Goal: Task Accomplishment & Management: Use online tool/utility

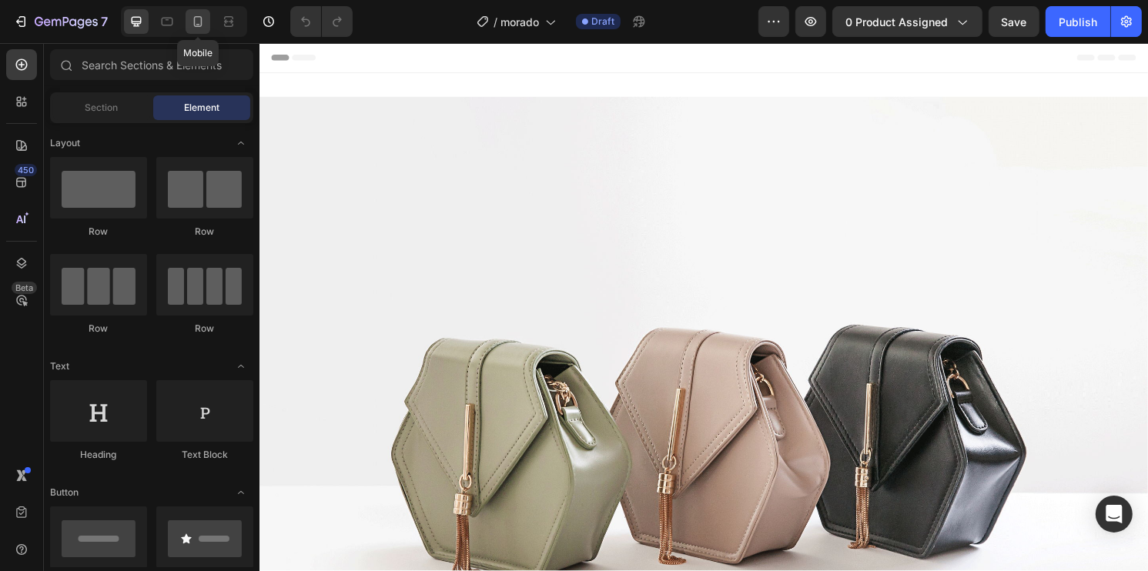
click at [203, 17] on icon at bounding box center [197, 21] width 15 height 15
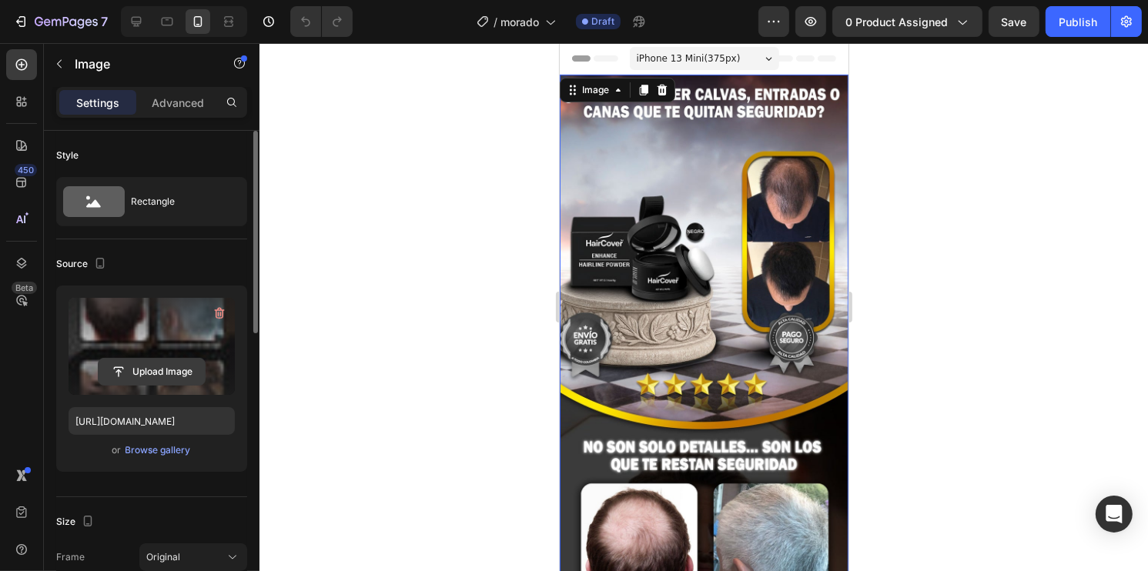
click at [156, 378] on input "file" at bounding box center [152, 372] width 106 height 26
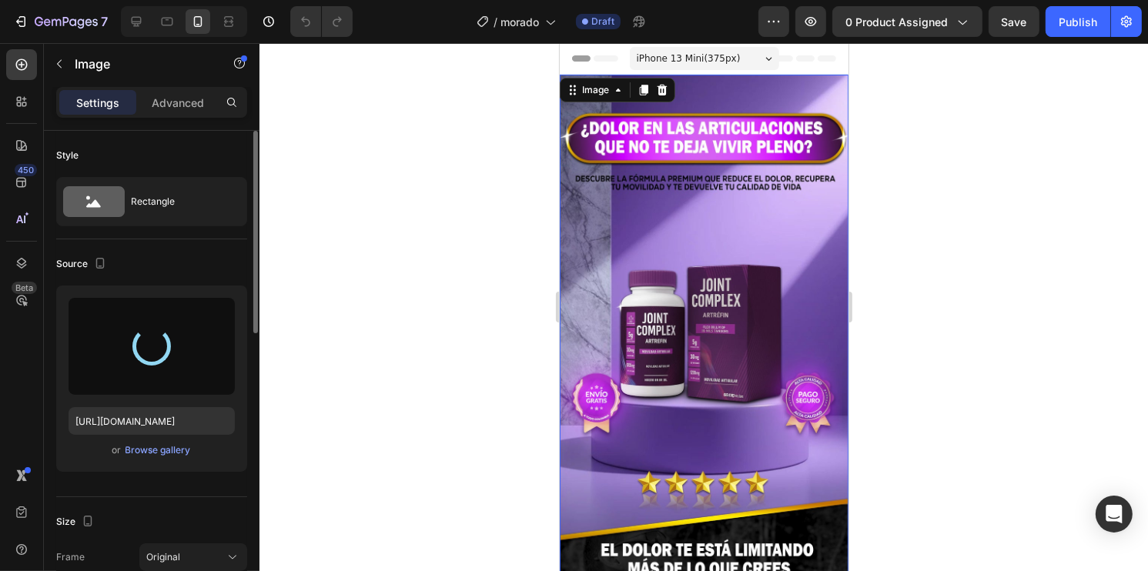
type input "[URL][DOMAIN_NAME]"
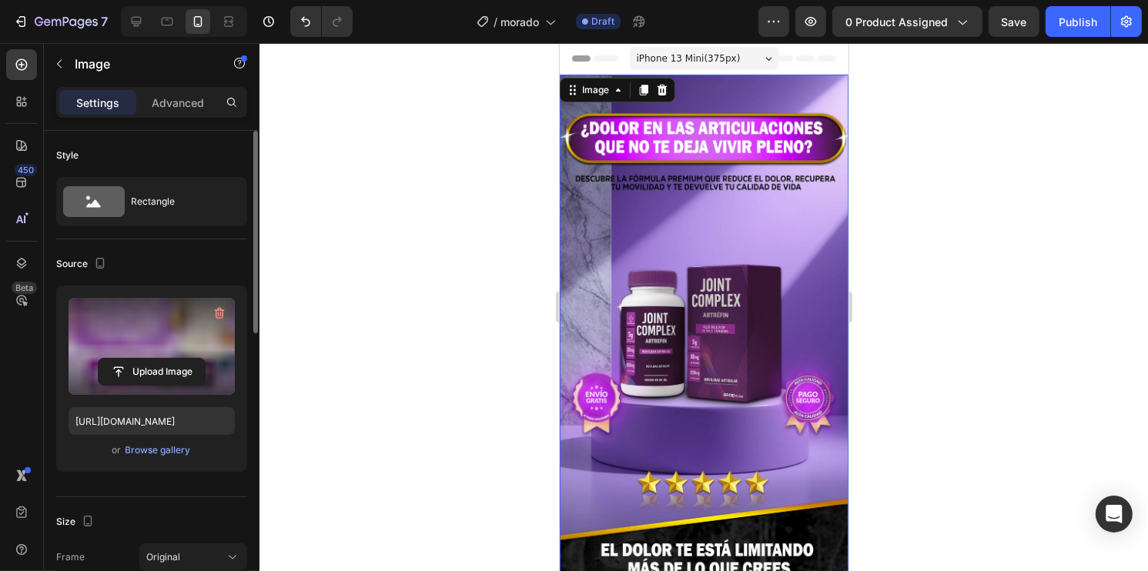
click at [1012, 327] on div at bounding box center [704, 307] width 889 height 528
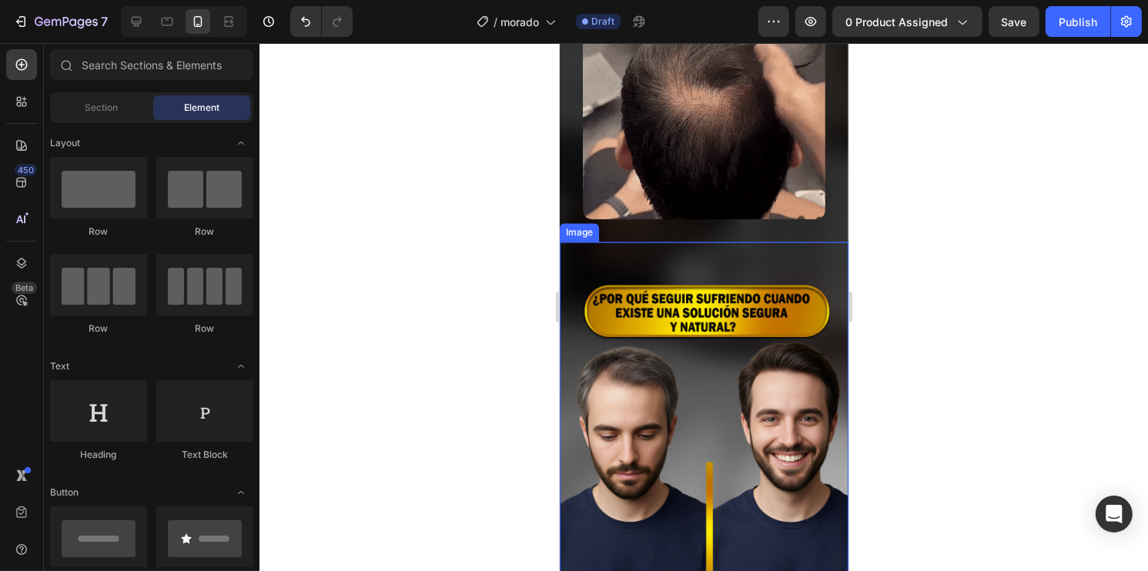
scroll to position [2696, 0]
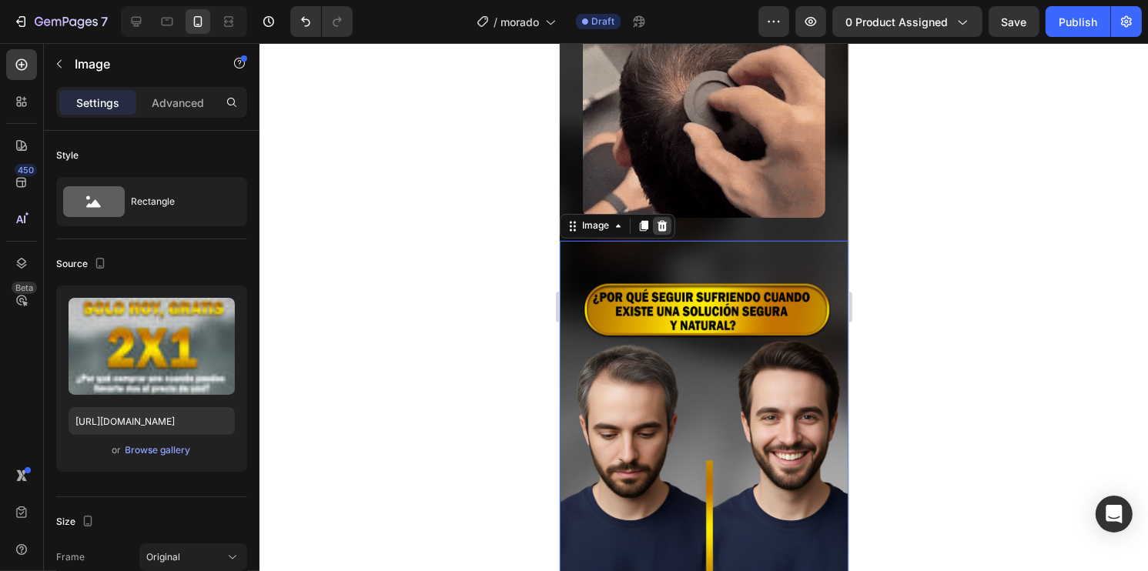
click at [662, 221] on icon at bounding box center [662, 226] width 10 height 11
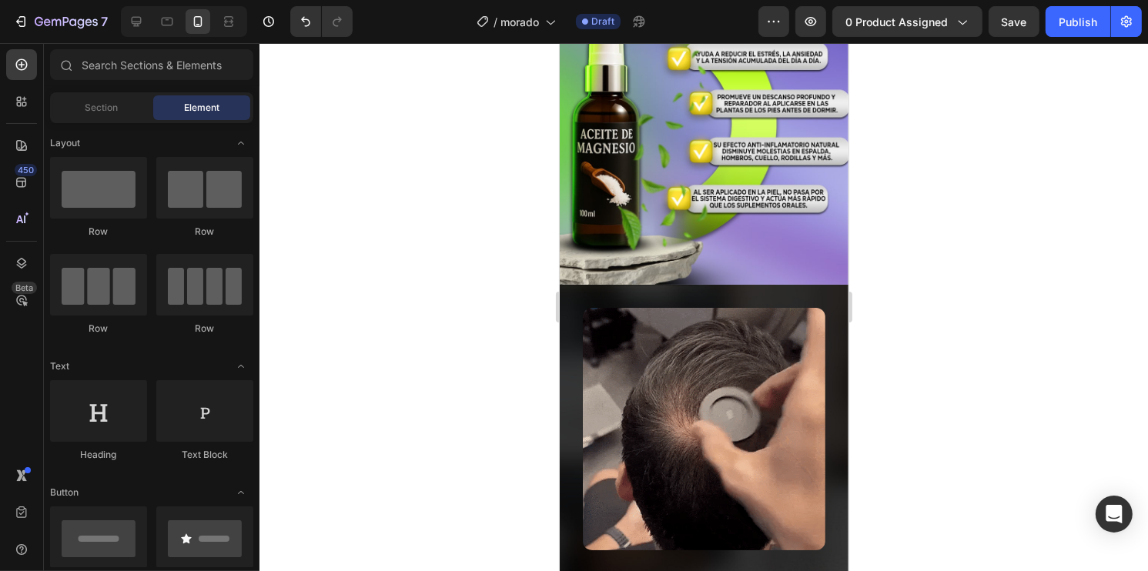
scroll to position [2311, 0]
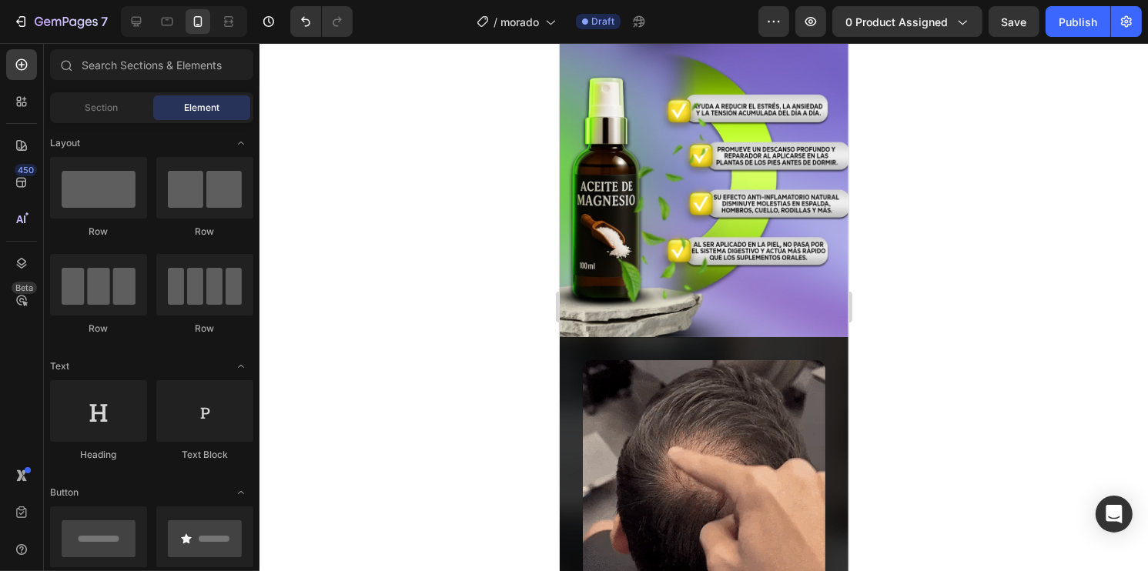
click at [997, 272] on div at bounding box center [704, 307] width 889 height 528
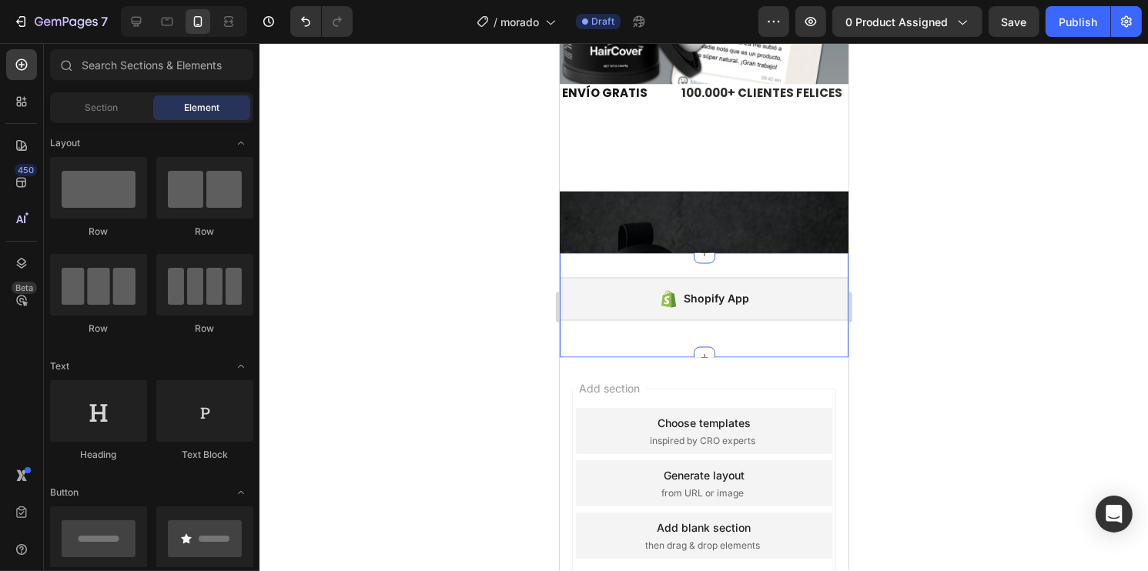
click at [692, 407] on div "Add section Choose templates inspired by CRO experts Generate layout from URL o…" at bounding box center [703, 483] width 264 height 189
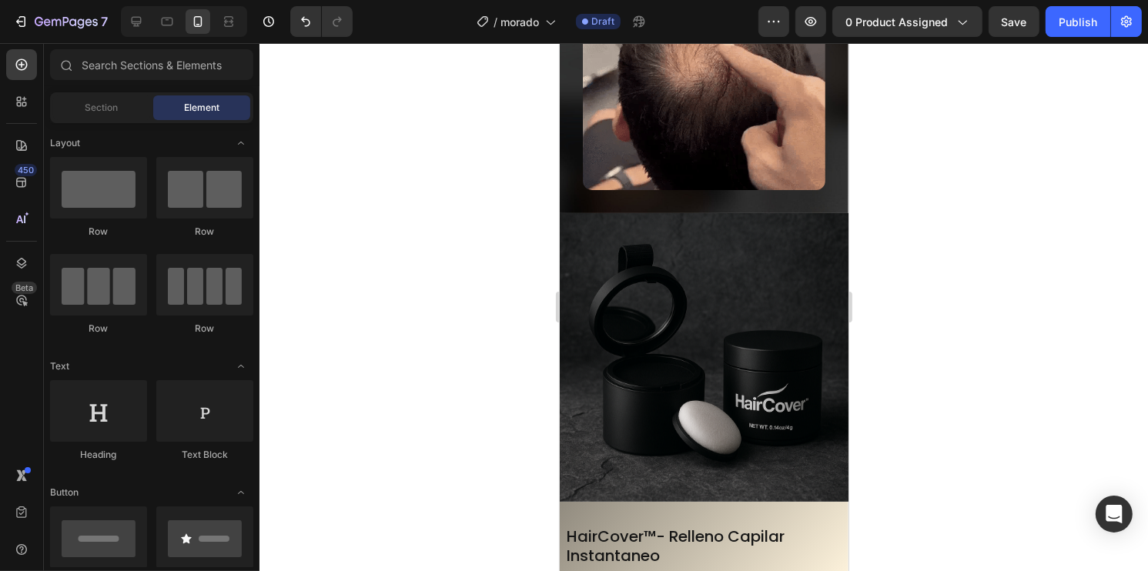
drag, startPoint x: 1022, startPoint y: 287, endPoint x: 868, endPoint y: 290, distance: 154.1
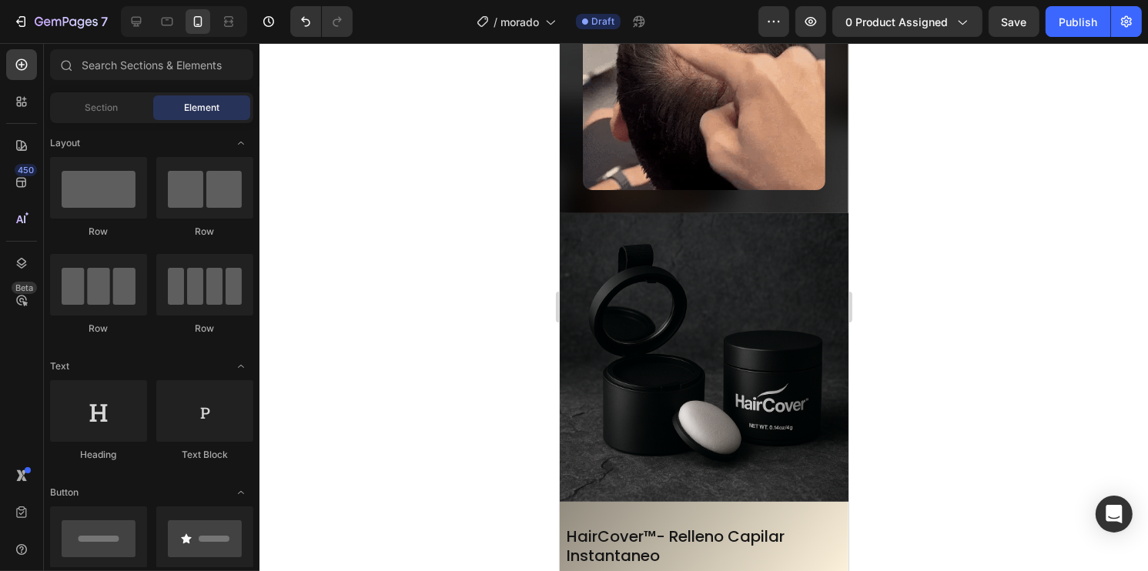
click at [1022, 287] on div at bounding box center [704, 307] width 889 height 528
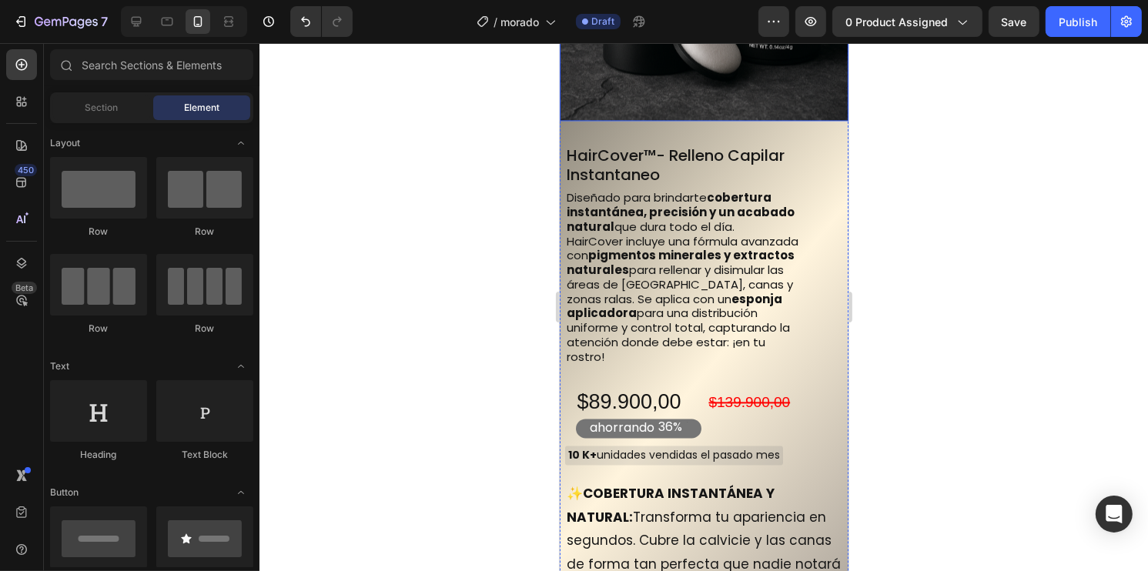
scroll to position [3154, 0]
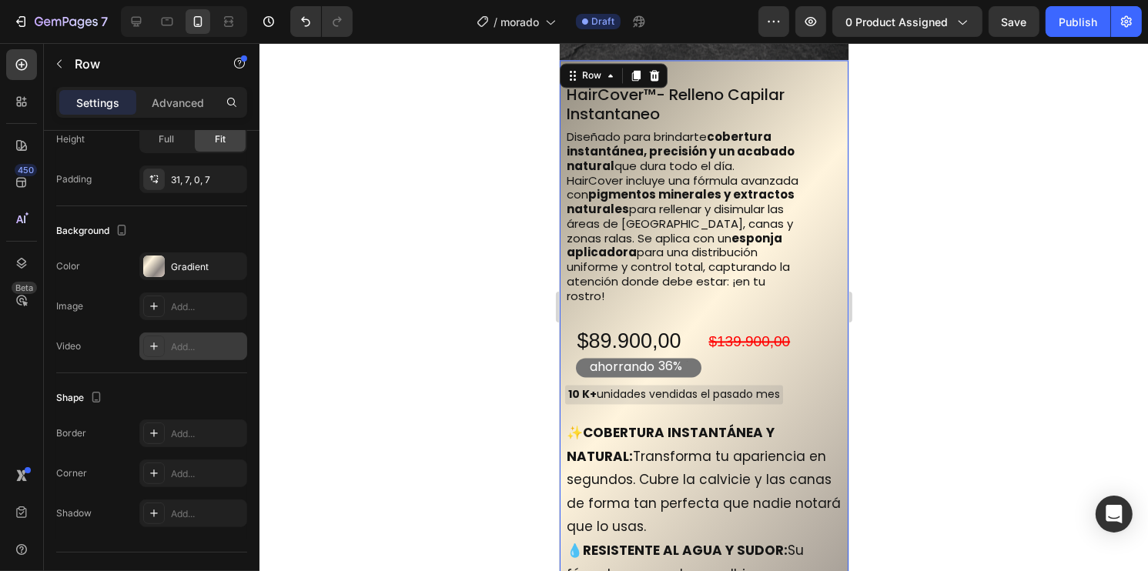
scroll to position [413, 0]
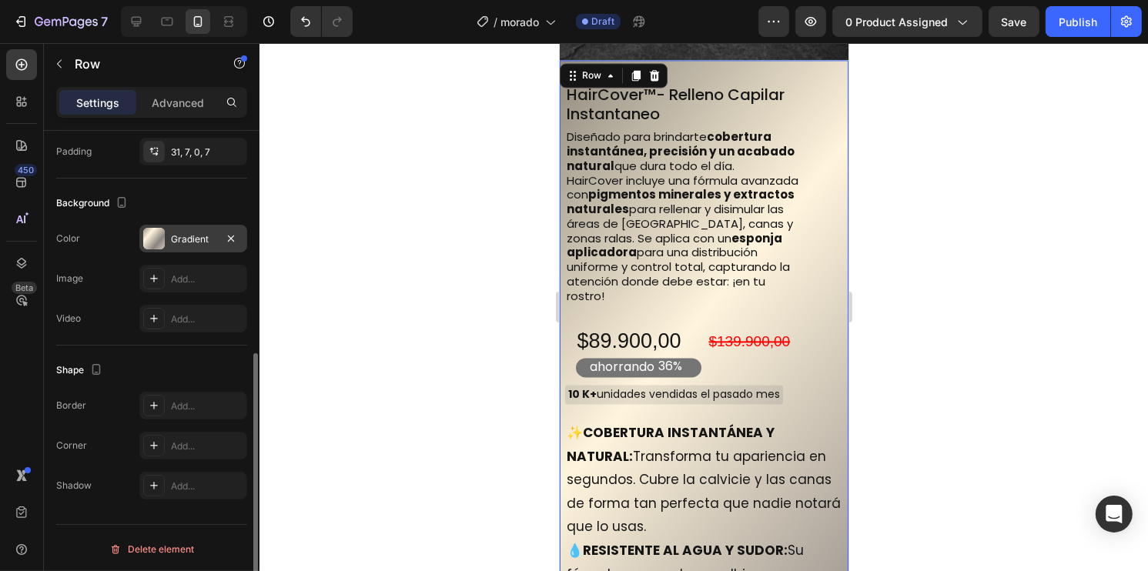
click at [173, 233] on div "Gradient" at bounding box center [193, 240] width 45 height 14
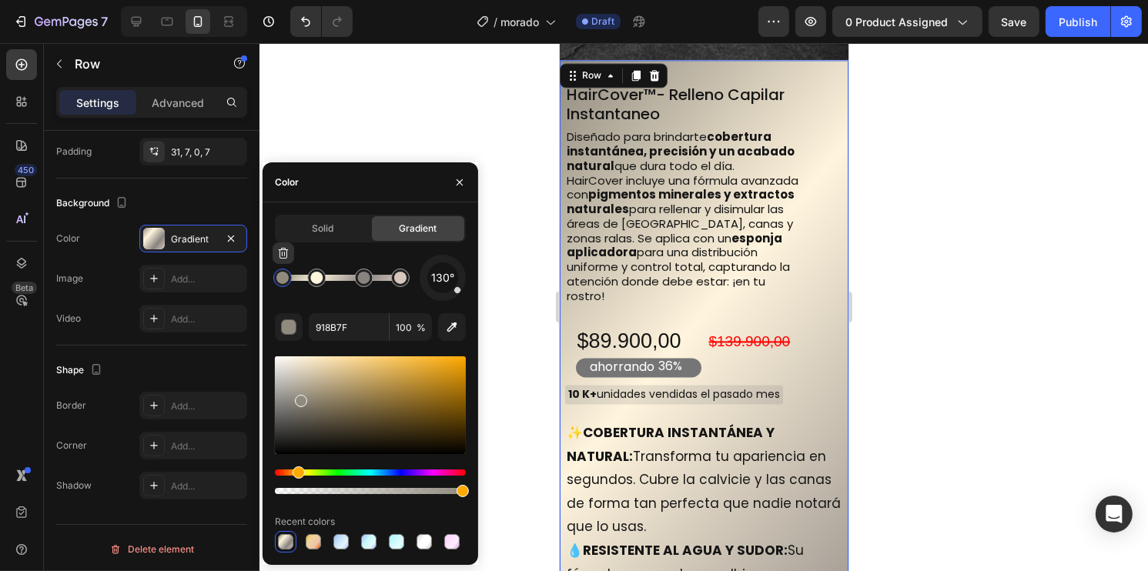
click at [282, 280] on div at bounding box center [282, 278] width 12 height 12
click at [429, 470] on div "Hue" at bounding box center [370, 473] width 191 height 6
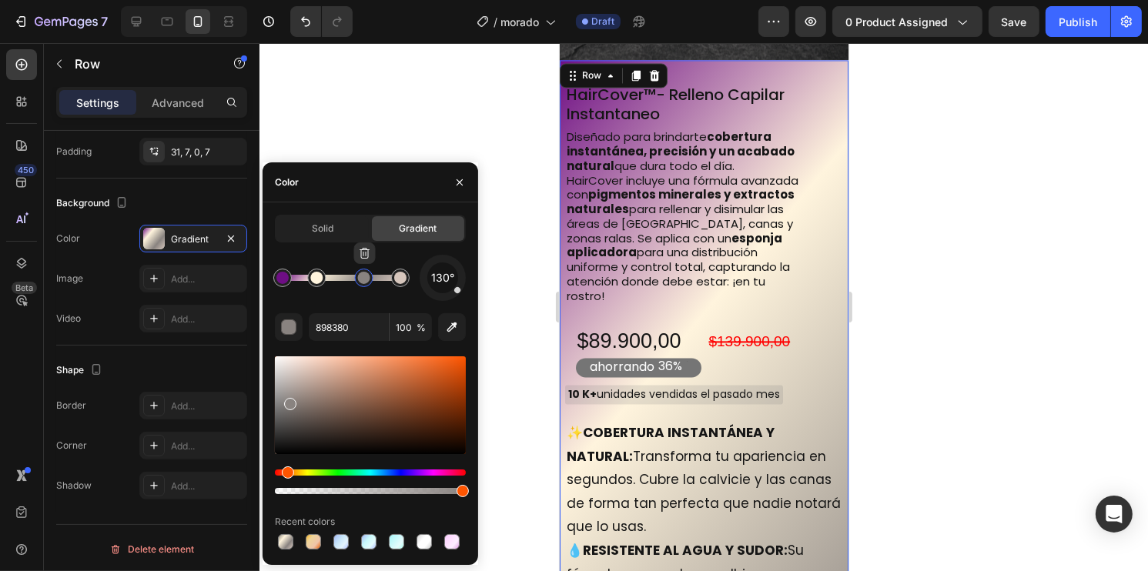
click at [362, 281] on div at bounding box center [364, 278] width 12 height 12
click at [424, 471] on div "Hue" at bounding box center [370, 473] width 191 height 6
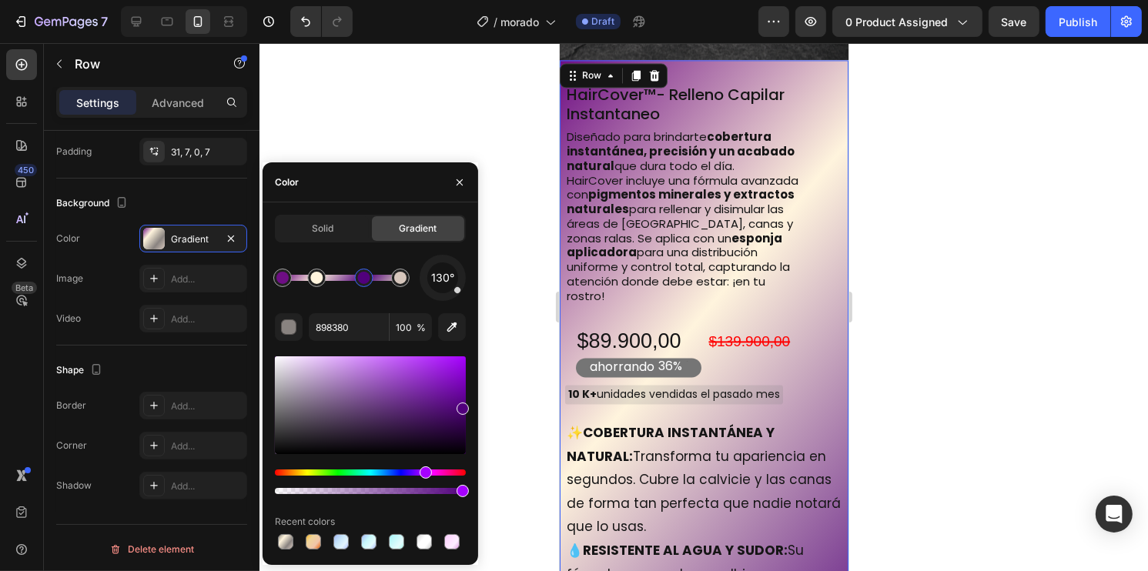
drag, startPoint x: 447, startPoint y: 418, endPoint x: 473, endPoint y: 406, distance: 28.9
click at [475, 406] on div "Solid Gradient 130° 898380 100 % Recent colors" at bounding box center [371, 384] width 216 height 338
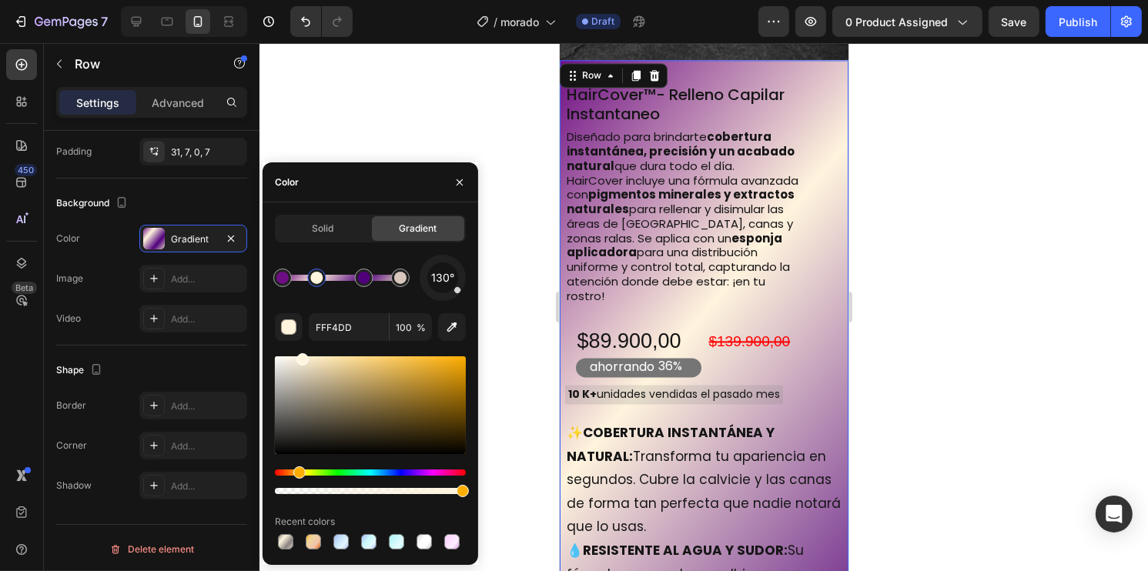
click at [435, 474] on div "Hue" at bounding box center [370, 473] width 191 height 6
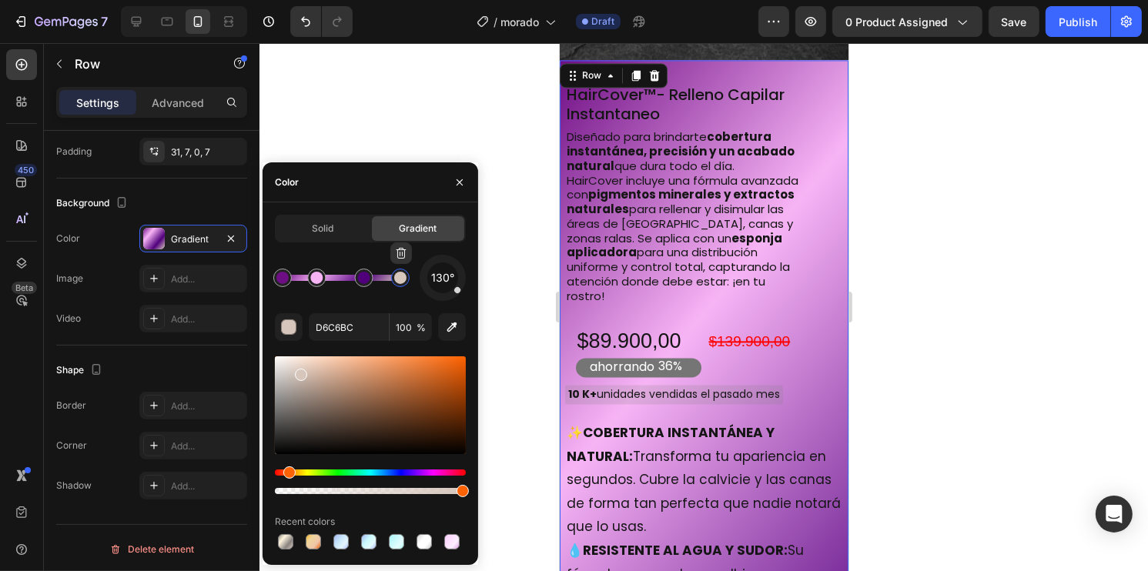
click at [400, 284] on div at bounding box center [400, 278] width 12 height 12
click at [433, 467] on div at bounding box center [370, 426] width 191 height 144
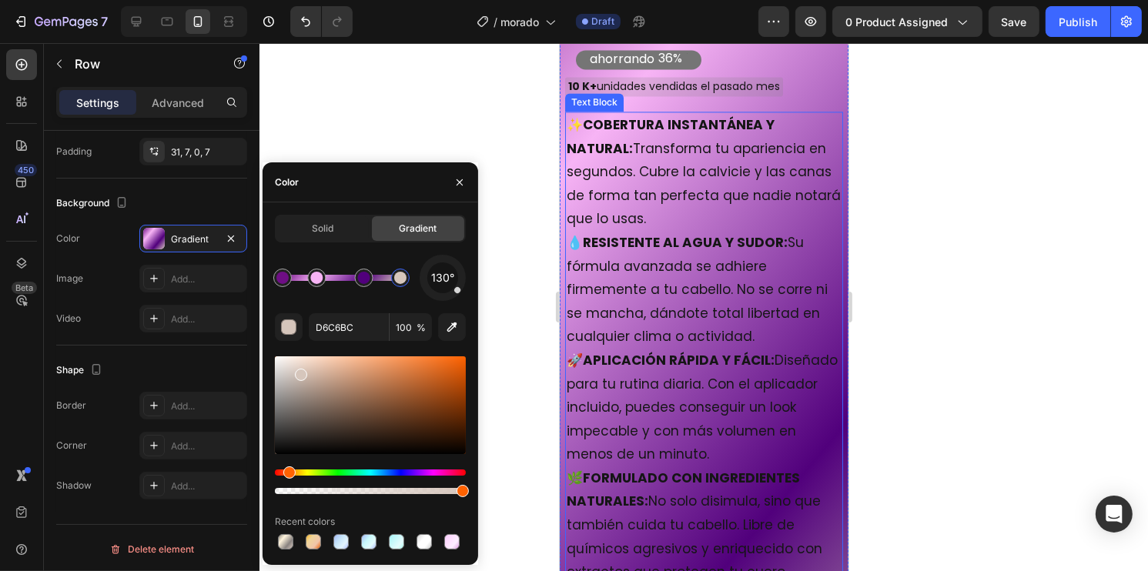
scroll to position [3693, 0]
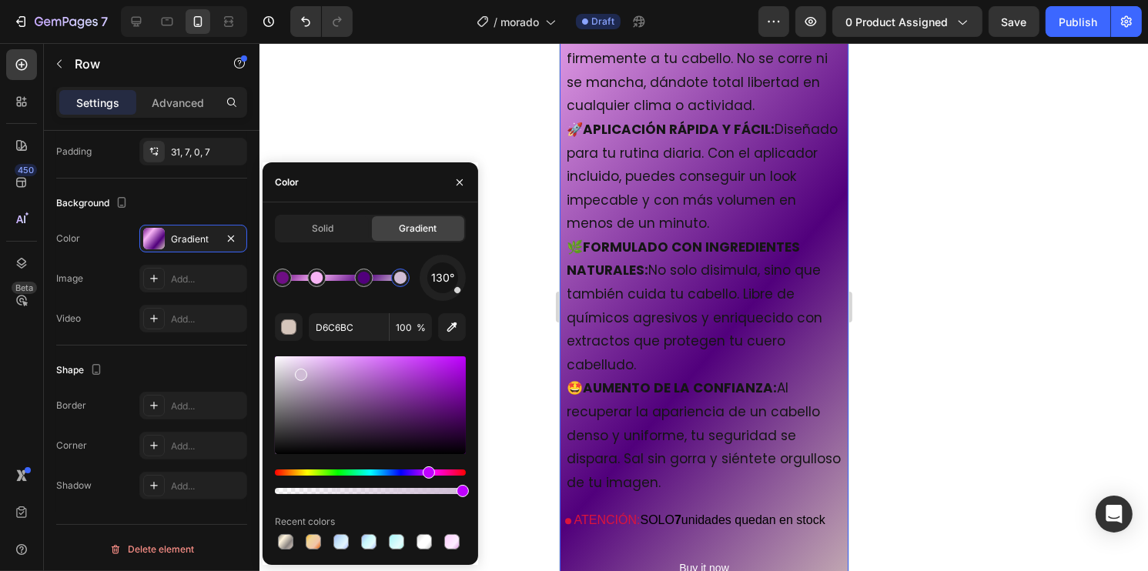
click at [427, 471] on div "Hue" at bounding box center [370, 473] width 191 height 6
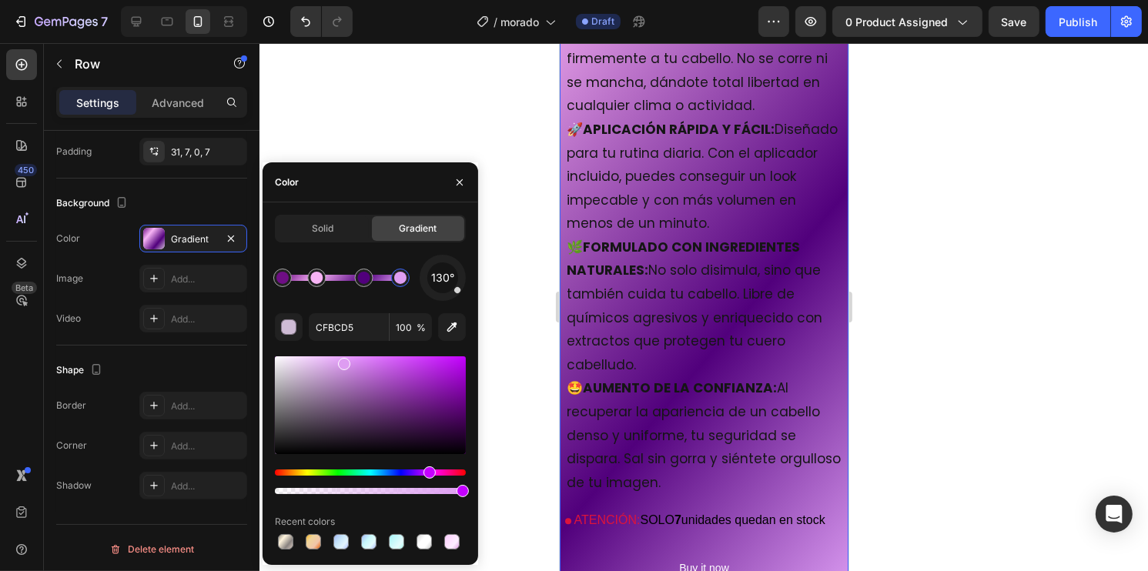
drag, startPoint x: 342, startPoint y: 361, endPoint x: 337, endPoint y: 353, distance: 10.0
click at [337, 357] on div at bounding box center [370, 406] width 191 height 98
click at [365, 284] on div at bounding box center [364, 278] width 12 height 12
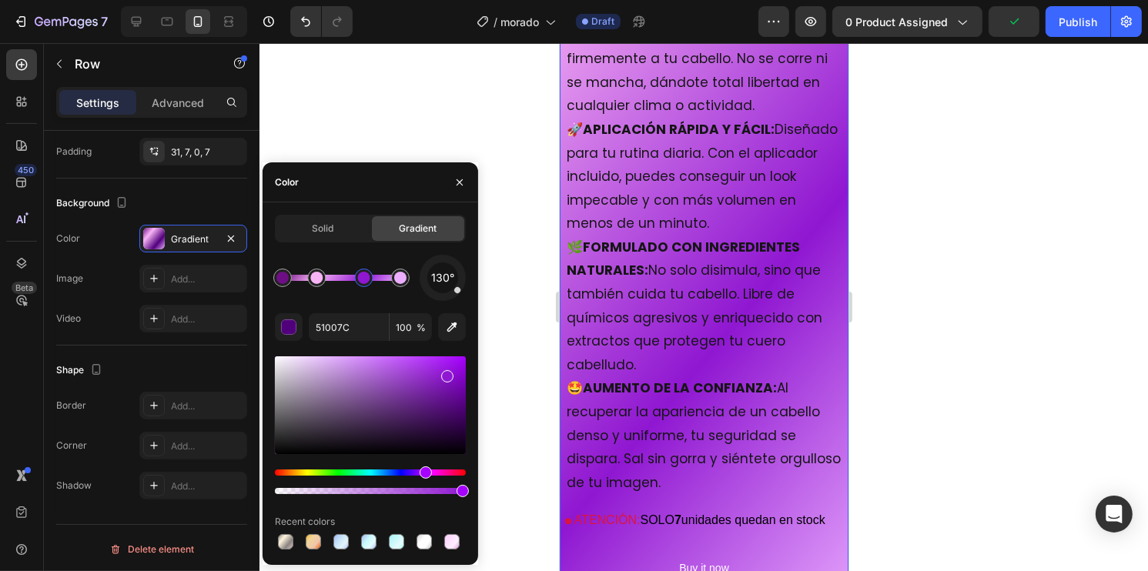
type input "8F17D1"
drag, startPoint x: 454, startPoint y: 400, endPoint x: 446, endPoint y: 374, distance: 27.3
